Goal: Information Seeking & Learning: Learn about a topic

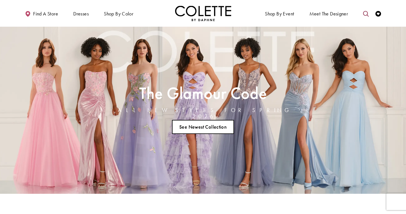
click at [362, 12] on link "Toggle search" at bounding box center [366, 13] width 8 height 15
click at [352, 12] on input "Search" at bounding box center [338, 14] width 68 height 8
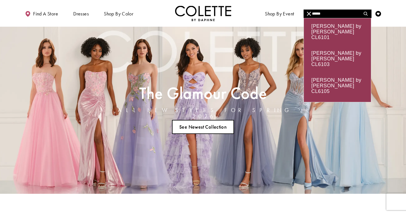
type input "******"
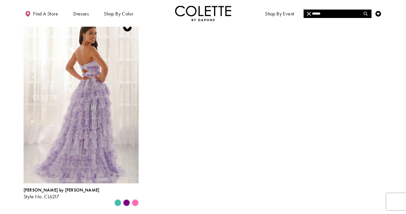
scroll to position [59, 0]
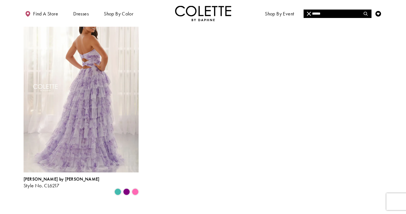
click at [113, 140] on img "Visit Colette by Daphne Style No. CL6217 Page" at bounding box center [81, 88] width 115 height 167
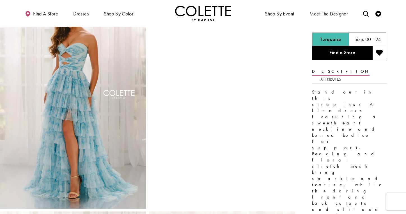
scroll to position [38, 0]
